Goal: Check status: Check status

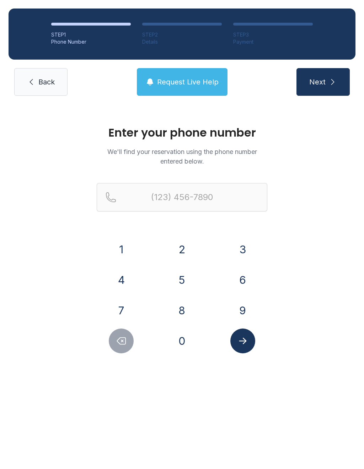
click at [116, 302] on button "7" at bounding box center [121, 310] width 25 height 25
click at [116, 245] on button "1" at bounding box center [121, 249] width 25 height 25
click at [248, 311] on button "9" at bounding box center [242, 310] width 25 height 25
click at [182, 286] on button "5" at bounding box center [181, 280] width 25 height 25
click at [238, 285] on button "6" at bounding box center [242, 280] width 25 height 25
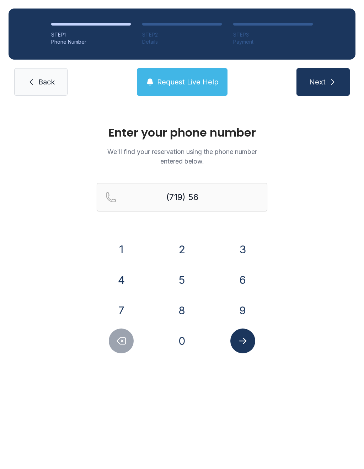
click at [182, 282] on button "5" at bounding box center [181, 280] width 25 height 25
click at [181, 315] on button "8" at bounding box center [181, 310] width 25 height 25
click at [177, 285] on button "5" at bounding box center [181, 280] width 25 height 25
click at [110, 281] on button "4" at bounding box center [121, 280] width 25 height 25
click at [183, 311] on button "8" at bounding box center [181, 310] width 25 height 25
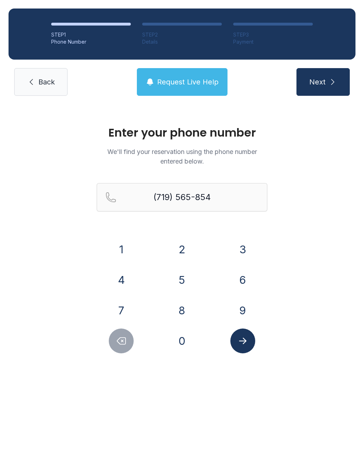
type input "[PHONE_NUMBER]"
click at [239, 347] on button "Submit lookup form" at bounding box center [242, 341] width 25 height 25
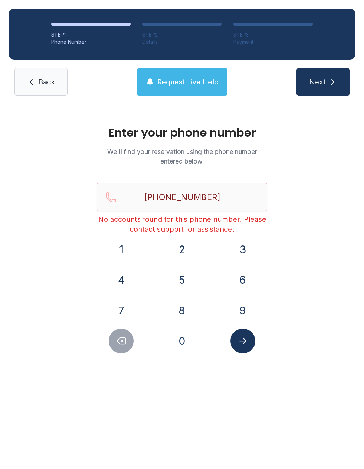
click at [38, 81] on link "Back" at bounding box center [40, 82] width 53 height 28
